Goal: Check status: Check status

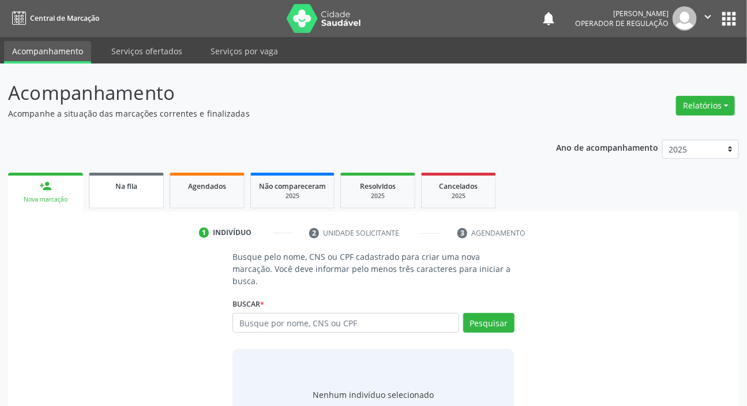
click at [124, 193] on link "Na fila" at bounding box center [126, 191] width 75 height 36
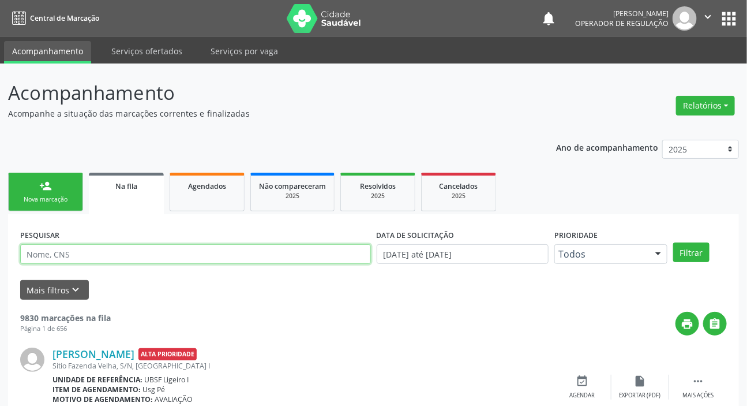
click at [159, 246] on input "text" at bounding box center [195, 254] width 351 height 20
paste input "700 5043 0387 7956"
click at [673, 242] on button "Filtrar" at bounding box center [691, 252] width 36 height 20
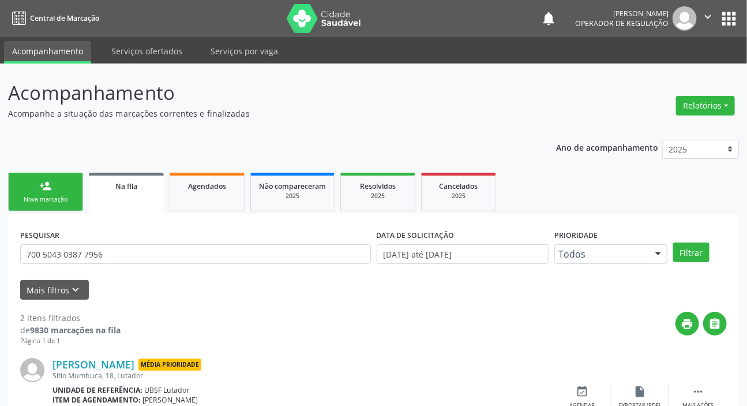
scroll to position [166, 0]
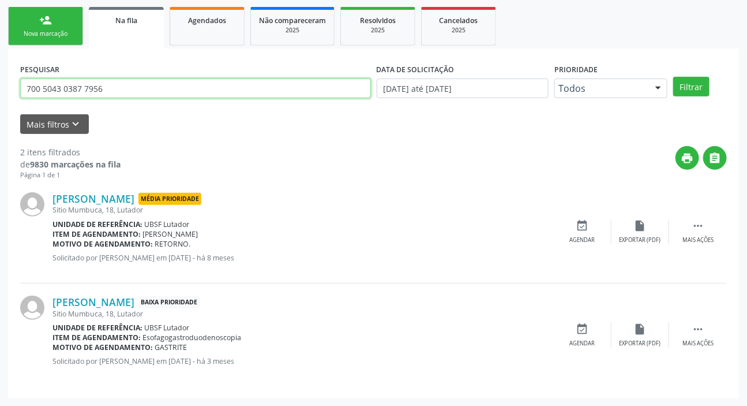
click at [179, 89] on input "700 5043 0387 7956" at bounding box center [195, 88] width 351 height 20
click at [178, 89] on input "700 5043 0387 7956" at bounding box center [195, 88] width 351 height 20
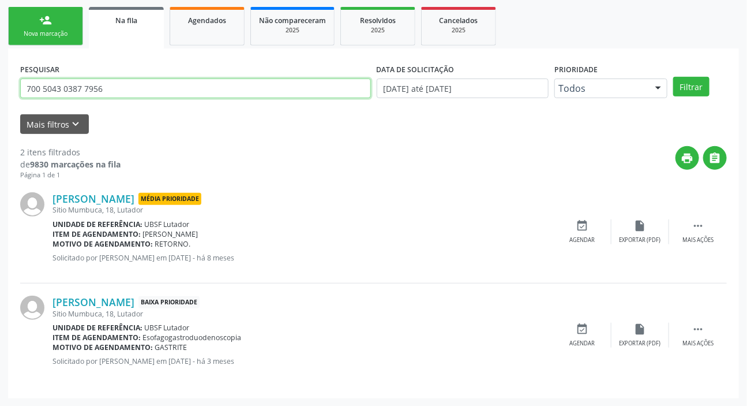
click at [178, 89] on input "700 5043 0387 7956" at bounding box center [195, 88] width 351 height 20
click at [673, 77] on button "Filtrar" at bounding box center [691, 87] width 36 height 20
click at [104, 93] on input "709809042025094" at bounding box center [195, 88] width 351 height 20
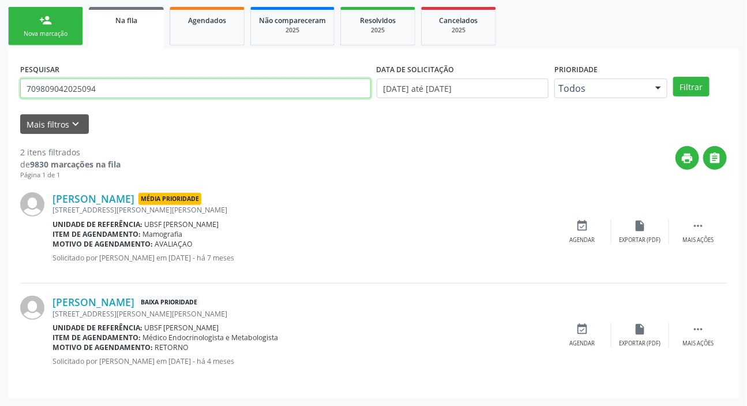
click at [104, 93] on input "709809042025094" at bounding box center [195, 88] width 351 height 20
type input "700003365171309"
click at [673, 77] on button "Filtrar" at bounding box center [691, 87] width 36 height 20
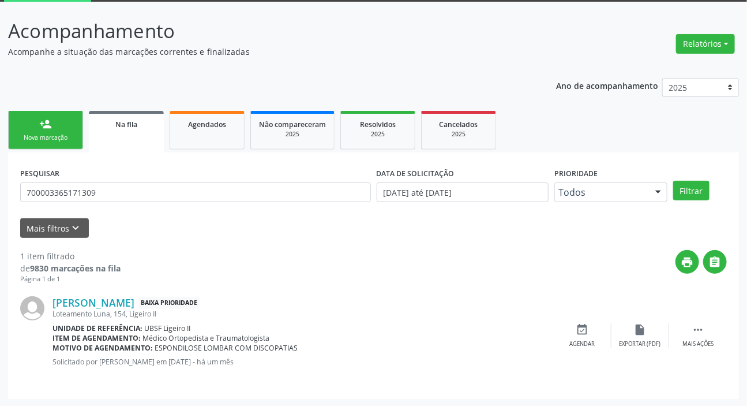
scroll to position [62, 0]
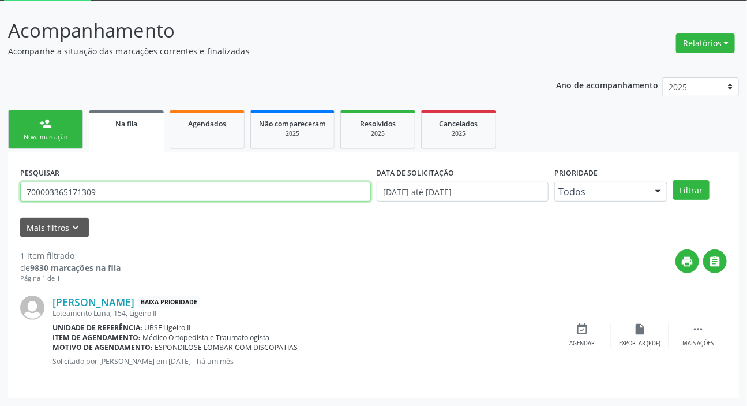
click at [83, 186] on input "700003365171309" at bounding box center [195, 192] width 351 height 20
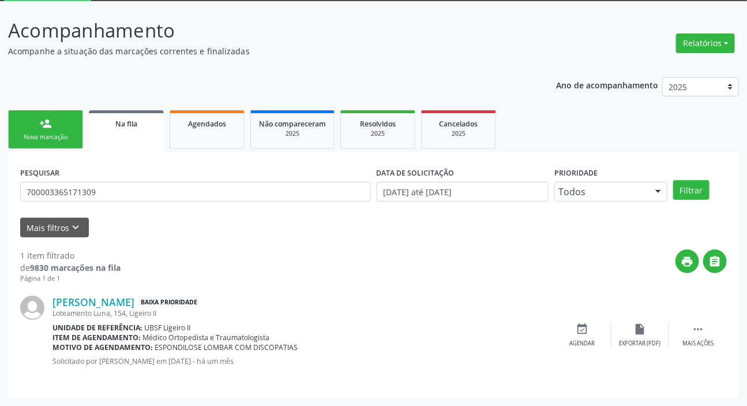
click at [58, 133] on div "Nova marcação" at bounding box center [46, 137] width 58 height 9
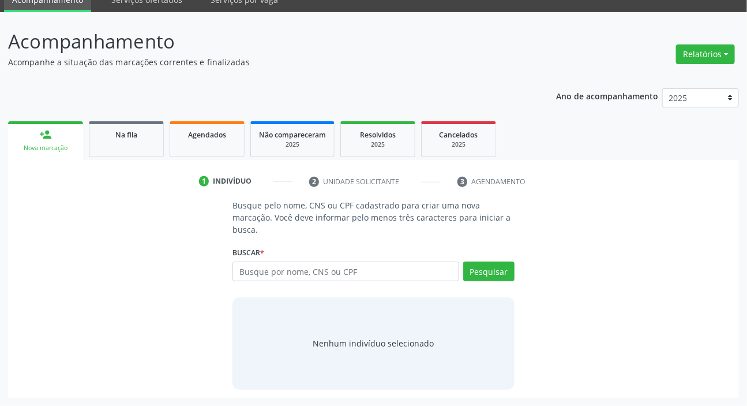
scroll to position [51, 0]
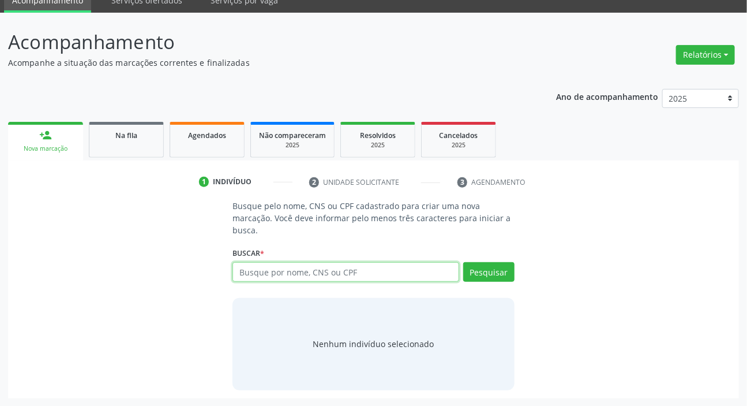
click at [281, 273] on input "text" at bounding box center [346, 272] width 226 height 20
paste input "700003365171309"
type input "700003365171309"
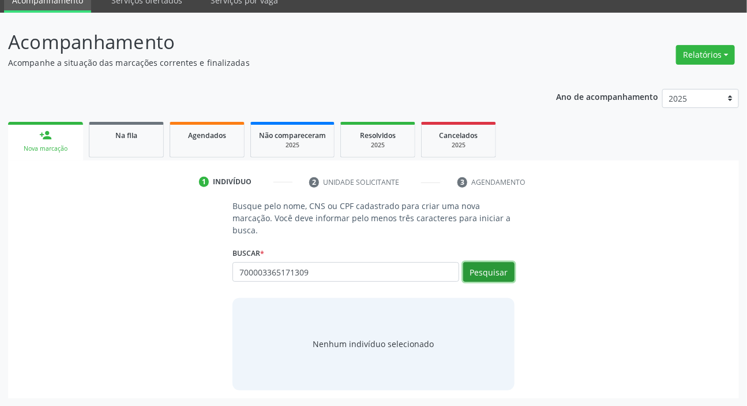
click at [486, 269] on button "Pesquisar" at bounding box center [488, 272] width 51 height 20
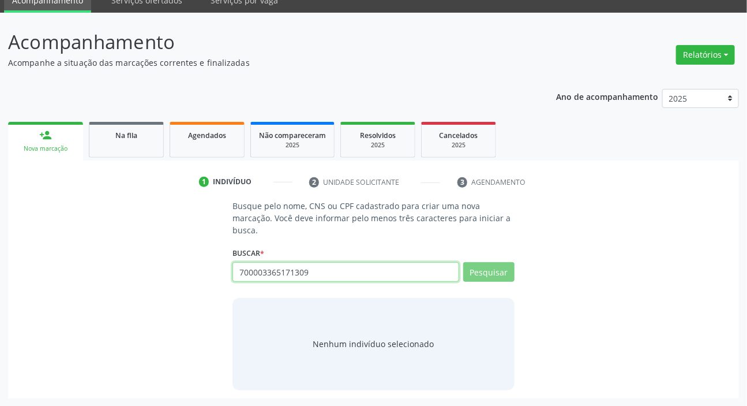
click at [344, 265] on input "700003365171309" at bounding box center [346, 272] width 226 height 20
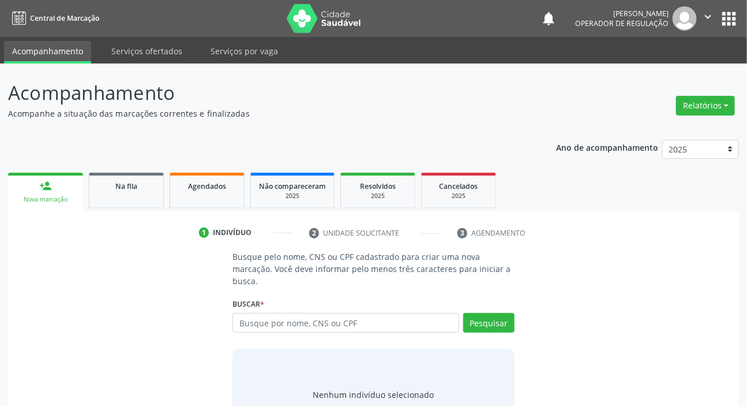
click at [310, 323] on input "text" at bounding box center [346, 323] width 226 height 20
click at [505, 328] on button "Pesquisar" at bounding box center [488, 323] width 51 height 20
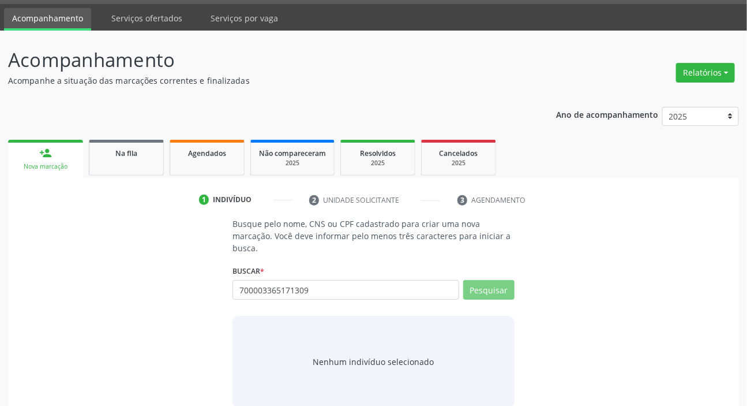
scroll to position [51, 0]
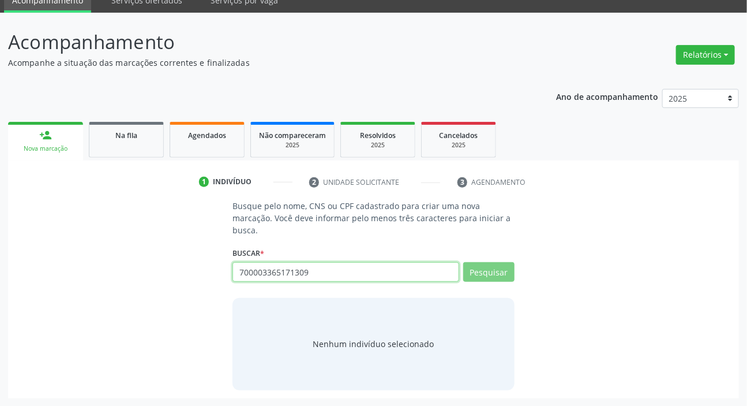
click at [333, 277] on input "700003365171309" at bounding box center [346, 272] width 226 height 20
paste input "text"
type input "700003365171"
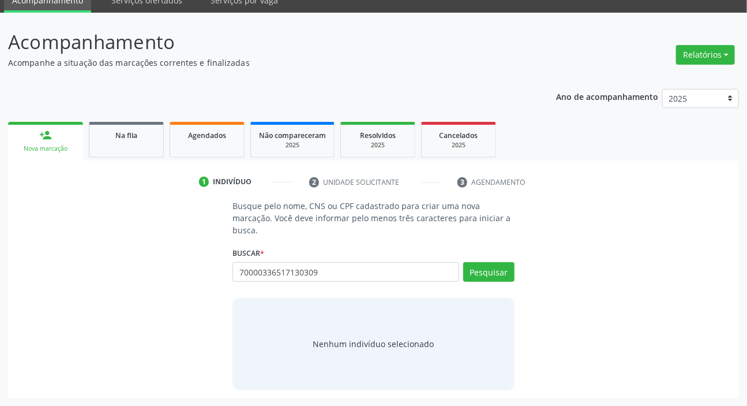
type input "70000336517130309"
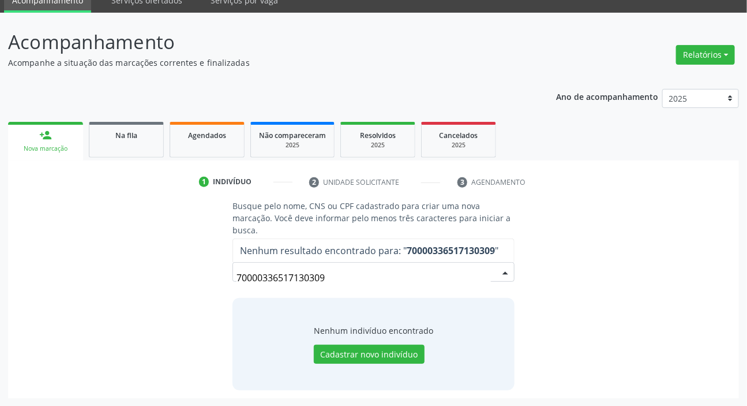
drag, startPoint x: 337, startPoint y: 281, endPoint x: 309, endPoint y: 286, distance: 28.1
click at [309, 286] on input "70000336517130309" at bounding box center [364, 277] width 254 height 23
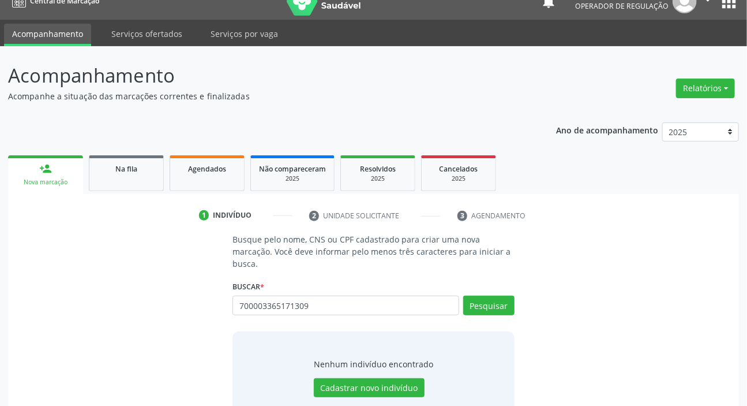
scroll to position [0, 0]
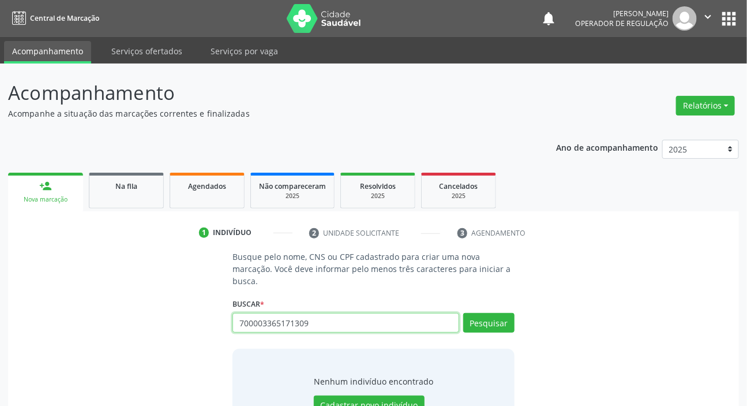
click at [323, 320] on input "700003365171309" at bounding box center [346, 323] width 226 height 20
type input "7"
type input "03637275406"
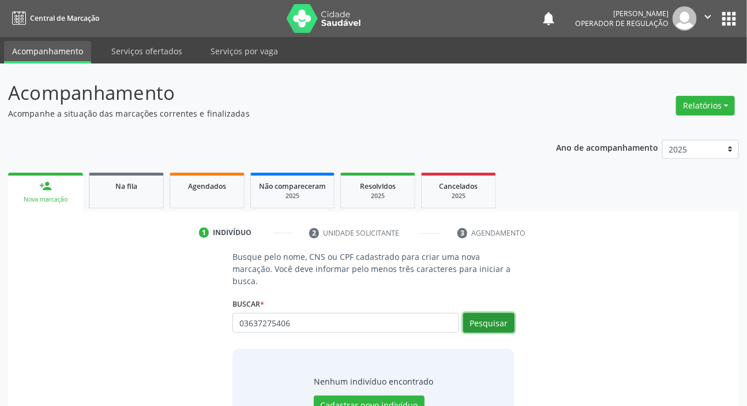
click at [506, 323] on button "Pesquisar" at bounding box center [488, 323] width 51 height 20
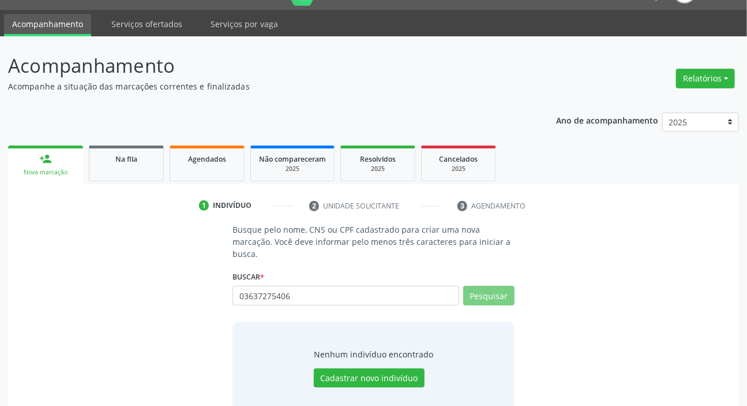
scroll to position [51, 0]
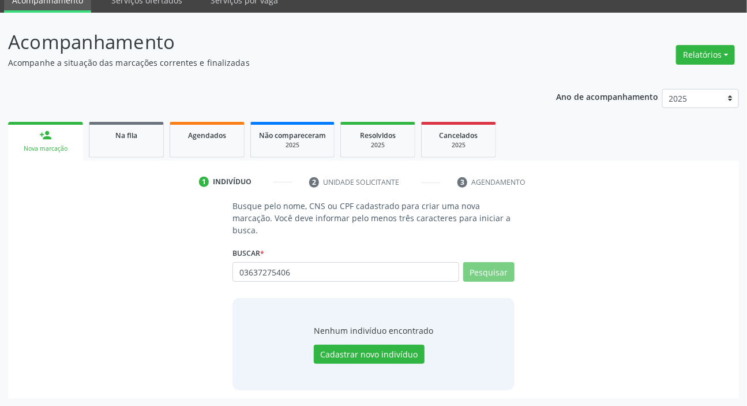
click at [456, 287] on div "03637275406 Busque por nome, CNS ou CPF [PERSON_NAME] CPF: 018.435.377-70 CNS: …" at bounding box center [374, 276] width 282 height 28
click at [506, 274] on div "03637275406 Busque por nome, CNS ou CPF [PERSON_NAME] CPF: 036.372.754-06 CNS: …" at bounding box center [374, 276] width 282 height 28
click at [505, 273] on button "Pesquisar" at bounding box center [488, 272] width 51 height 20
drag, startPoint x: 361, startPoint y: 280, endPoint x: 330, endPoint y: 276, distance: 30.8
click at [333, 276] on input "03637275406" at bounding box center [346, 272] width 226 height 20
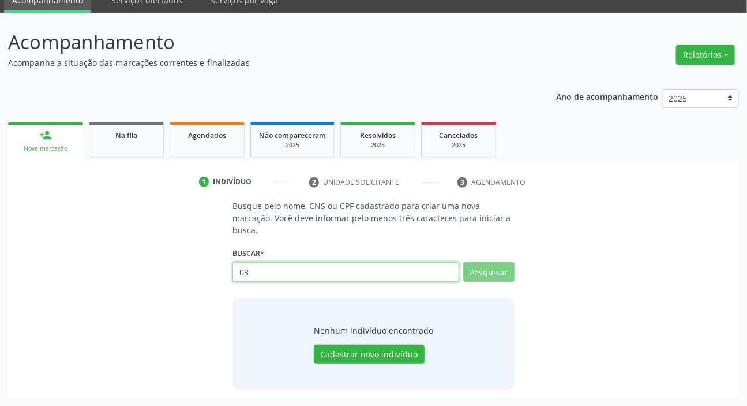
type input "0"
type input "70850"
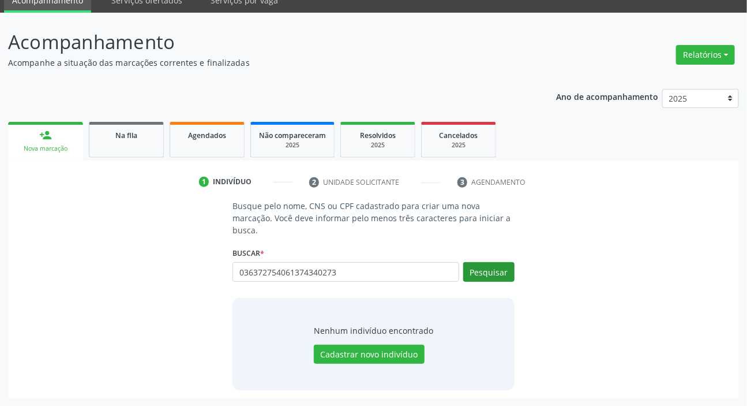
type input "036372754061374340273"
click at [497, 275] on button "Pesquisar" at bounding box center [488, 272] width 51 height 20
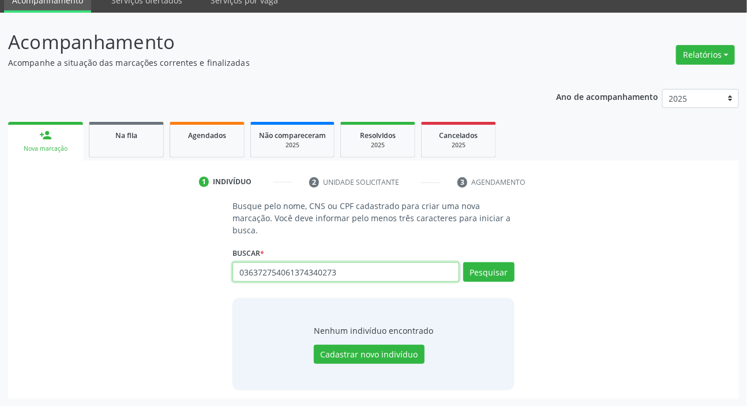
click at [324, 271] on input "036372754061374340273" at bounding box center [346, 272] width 226 height 20
click at [195, 263] on div "Busque pelo nome, CNS ou CPF cadastrado para criar uma nova marcação. Você deve…" at bounding box center [373, 295] width 715 height 190
click at [121, 141] on link "Na fila" at bounding box center [126, 140] width 75 height 36
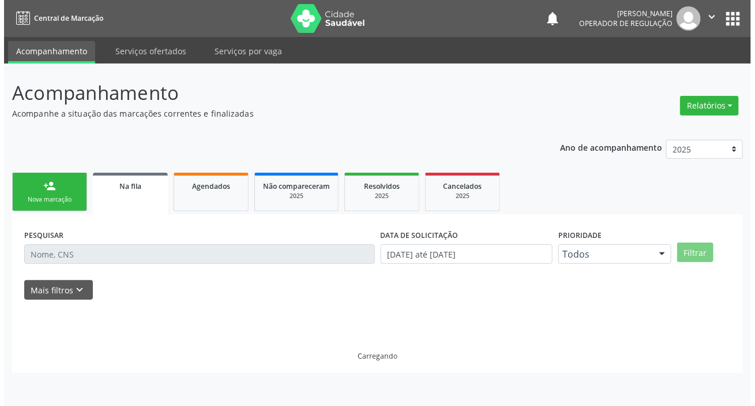
scroll to position [0, 0]
